Goal: Find specific page/section: Find specific page/section

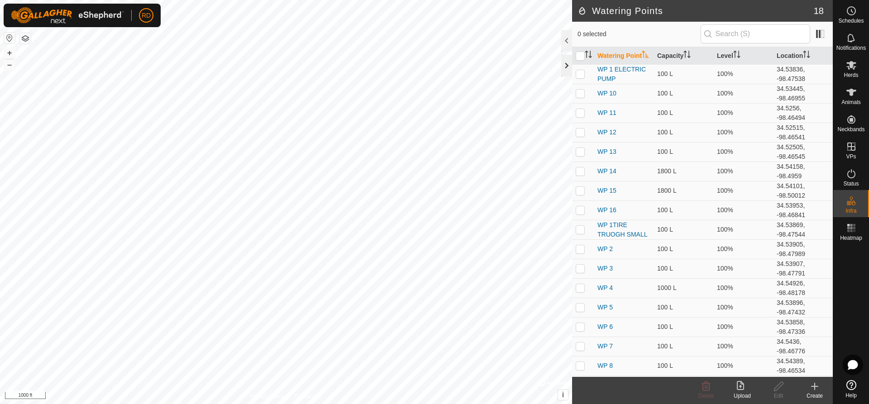
click at [569, 63] on div at bounding box center [566, 66] width 11 height 22
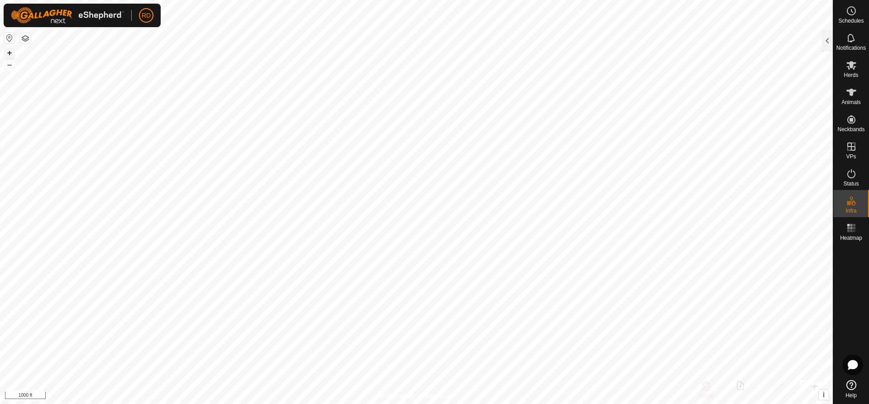
click at [7, 52] on button "+" at bounding box center [9, 53] width 11 height 11
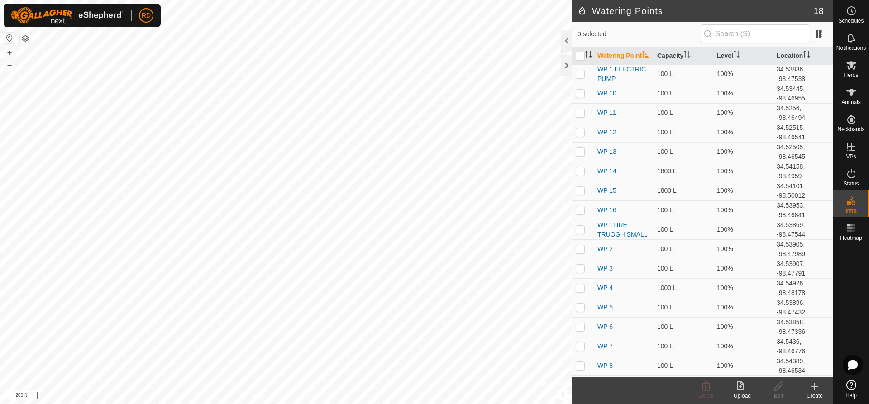
click at [441, 0] on html "RD Schedules Notifications Herds Animals Neckbands VPs Status Infra Heatmap Hel…" at bounding box center [434, 202] width 869 height 404
click at [608, 154] on div "Watering Points 18 0 selected Watering Point Capacity Level Location WP 1 ELECT…" at bounding box center [416, 202] width 832 height 404
click at [647, 217] on div "Watering Points 18 0 selected Watering Point Capacity Level Location WP 1 ELECT…" at bounding box center [416, 202] width 832 height 404
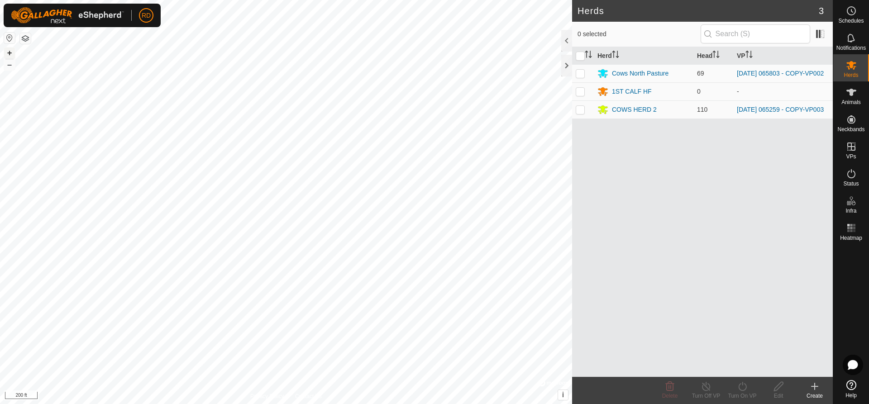
click at [8, 49] on button "+" at bounding box center [9, 53] width 11 height 11
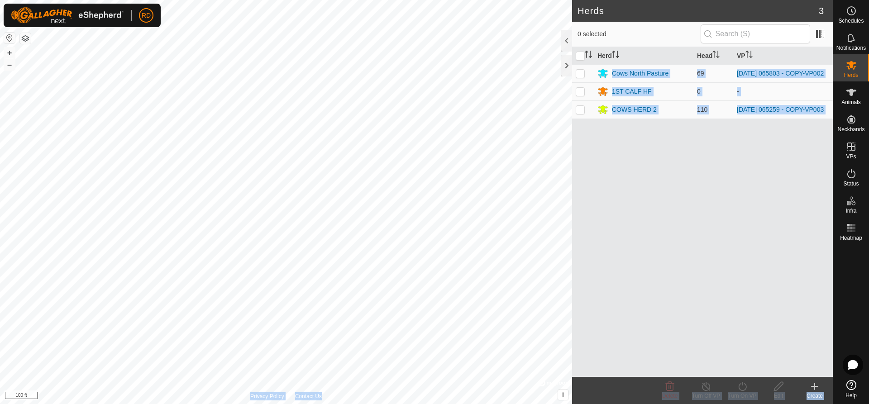
click at [511, 69] on div "Herds 3 0 selected Herd Head VP Cows North Pasture 69 2025-08-11 065803 - COPY-…" at bounding box center [416, 202] width 832 height 404
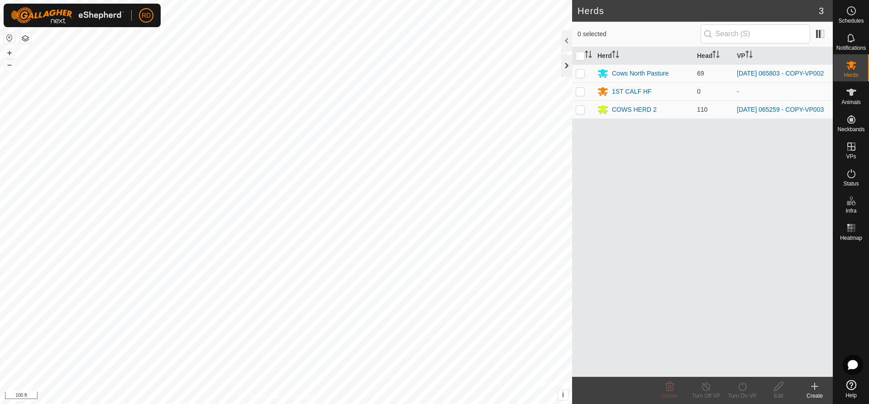
click at [561, 61] on div at bounding box center [566, 66] width 11 height 22
